Goal: Information Seeking & Learning: Understand process/instructions

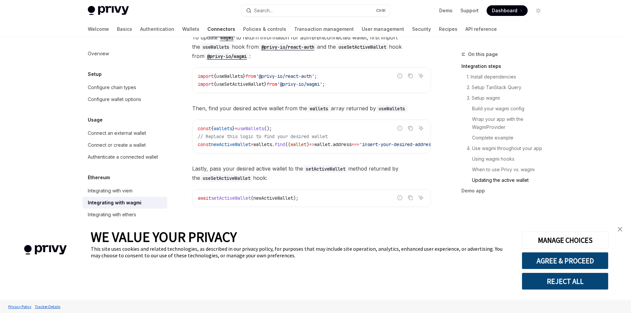
scroll to position [1826, 0]
click at [245, 199] on span "setActiveWallet" at bounding box center [231, 199] width 40 height 6
click at [283, 196] on span "newActiveWallet" at bounding box center [274, 199] width 40 height 6
click at [283, 197] on span "newActiveWallet" at bounding box center [274, 199] width 40 height 6
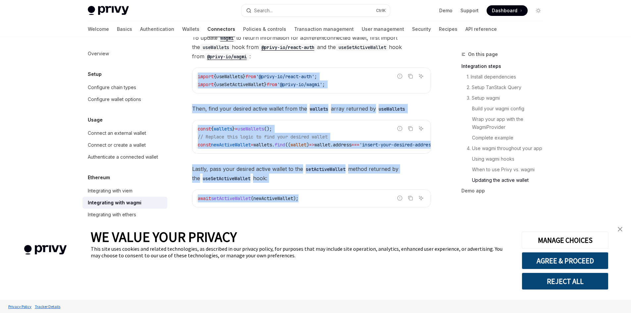
drag, startPoint x: 195, startPoint y: 69, endPoint x: 339, endPoint y: 187, distance: 186.5
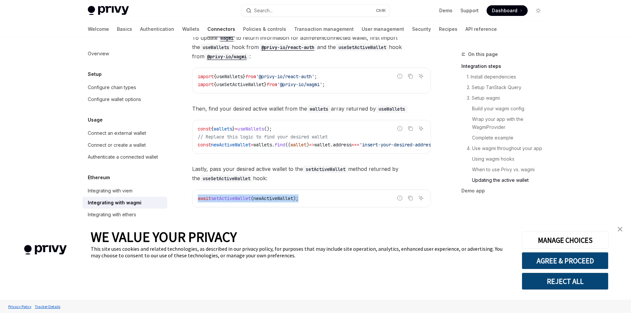
drag, startPoint x: 323, startPoint y: 199, endPoint x: 199, endPoint y: 196, distance: 124.3
click at [199, 196] on code "await setActiveWallet ( newActiveWallet );" at bounding box center [312, 199] width 228 height 8
click at [220, 127] on span "wallets" at bounding box center [223, 129] width 19 height 6
drag, startPoint x: 193, startPoint y: 198, endPoint x: 311, endPoint y: 200, distance: 118.4
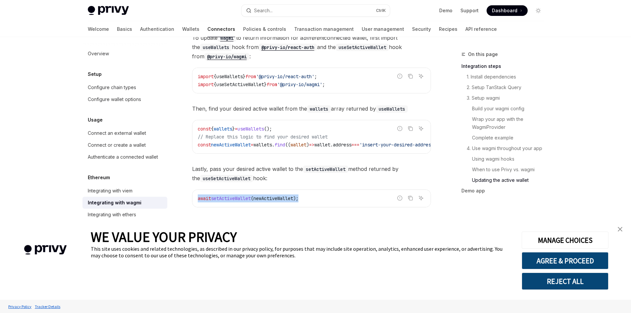
click at [311, 200] on div "await setActiveWallet ( newActiveWallet );" at bounding box center [312, 198] width 238 height 17
drag, startPoint x: 123, startPoint y: 190, endPoint x: 128, endPoint y: 191, distance: 5.1
click at [123, 190] on div "Integrating with viem" at bounding box center [110, 191] width 45 height 8
type textarea "*"
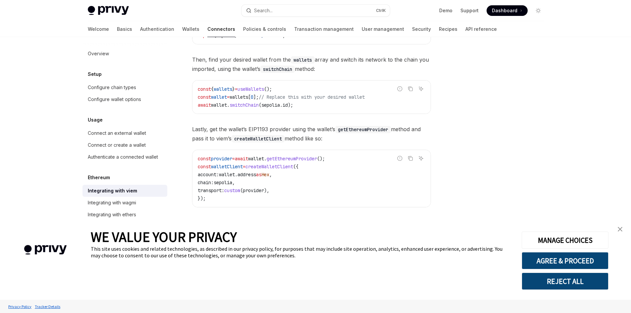
scroll to position [163, 0]
